Goal: Task Accomplishment & Management: Manage account settings

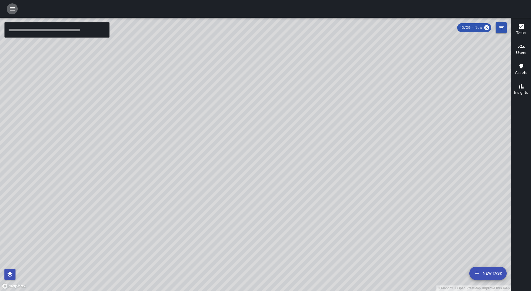
click at [14, 12] on icon "button" at bounding box center [12, 9] width 7 height 7
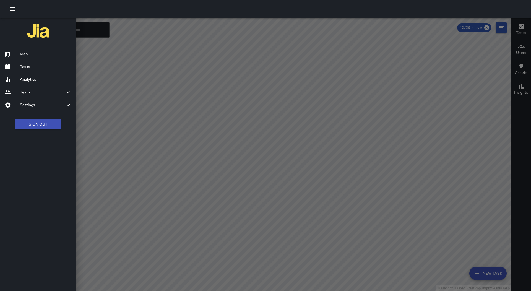
click at [40, 67] on h6 "Tasks" at bounding box center [46, 67] width 52 height 6
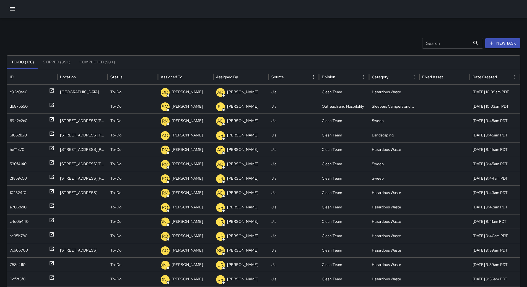
click at [185, 75] on icon "Sort" at bounding box center [186, 76] width 5 height 5
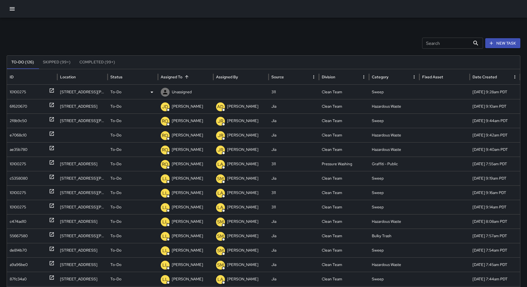
click at [41, 92] on div "10100275" at bounding box center [32, 92] width 45 height 14
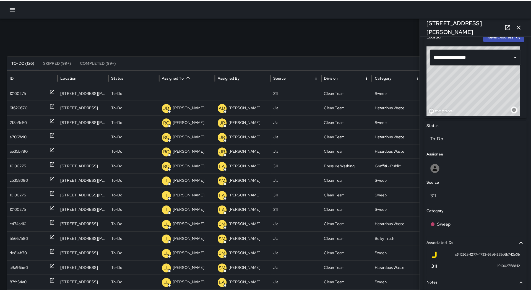
scroll to position [222, 0]
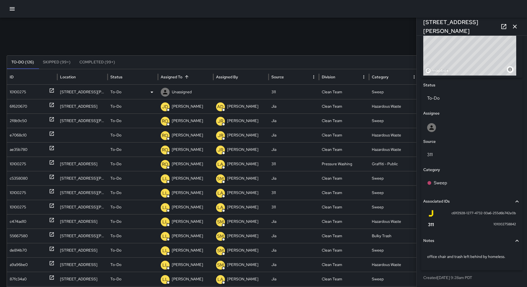
click at [194, 97] on div "Unassigned" at bounding box center [186, 92] width 50 height 14
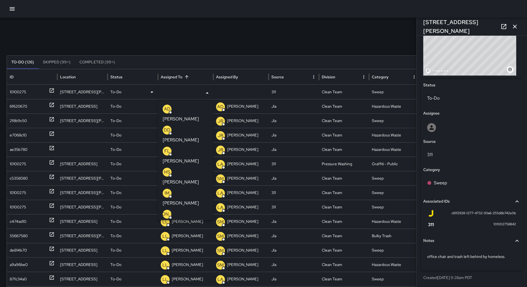
click at [188, 271] on li "LL [PERSON_NAME]" at bounding box center [185, 281] width 55 height 21
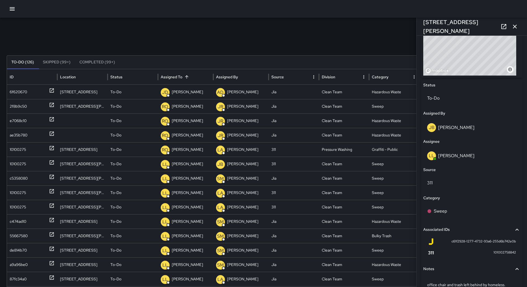
click at [11, 11] on icon "button" at bounding box center [12, 9] width 7 height 7
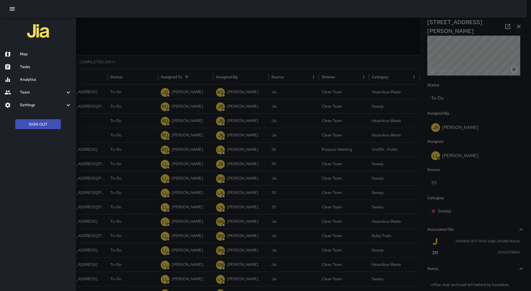
click at [24, 51] on h6 "Map" at bounding box center [46, 54] width 52 height 6
